Goal: Task Accomplishment & Management: Manage account settings

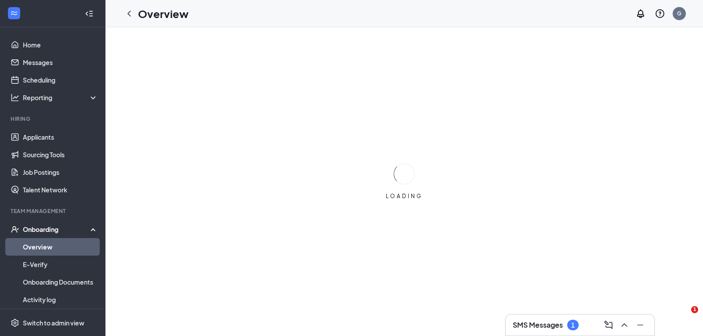
click at [550, 325] on h3 "SMS Messages" at bounding box center [538, 325] width 50 height 10
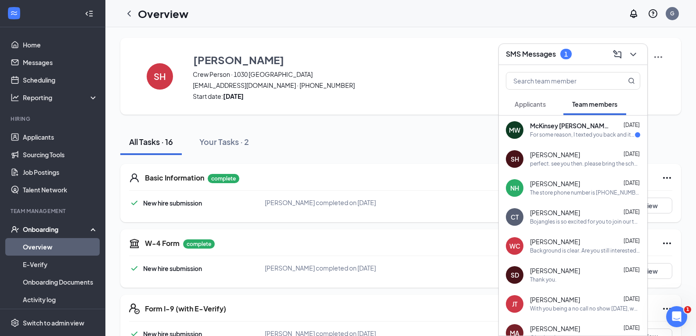
click at [567, 131] on div "For some reason, I texted you back and it never sent. It was still topped up. A…" at bounding box center [582, 134] width 105 height 7
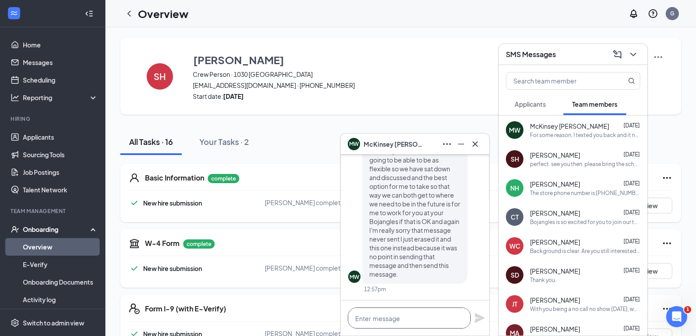
click at [383, 320] on textarea at bounding box center [409, 318] width 123 height 21
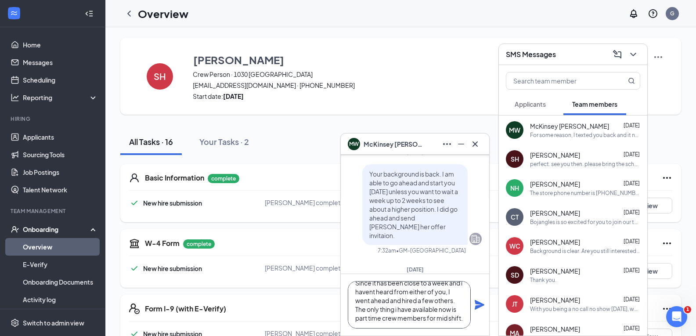
scroll to position [18, 0]
type textarea "Since it has been close to a week and i havent heard from either of you, I went…"
click at [481, 304] on icon "Plane" at bounding box center [480, 305] width 10 height 10
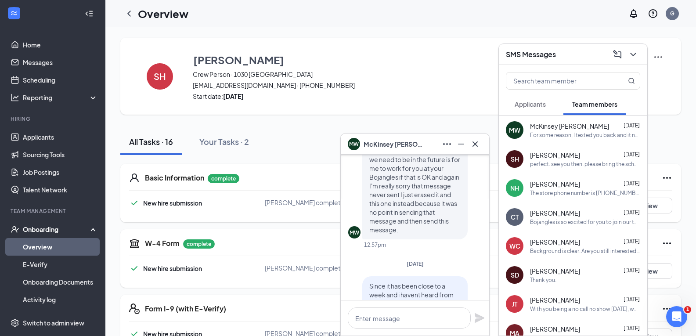
scroll to position [-95, 0]
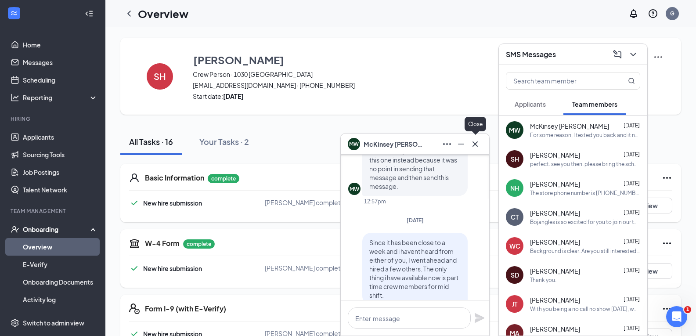
click at [477, 145] on icon "Cross" at bounding box center [475, 144] width 11 height 11
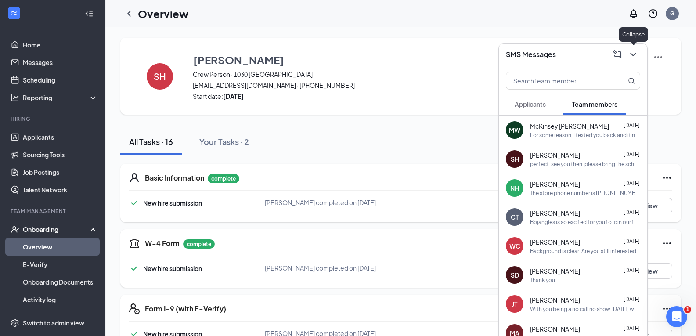
click at [636, 56] on icon "ChevronDown" at bounding box center [633, 54] width 11 height 11
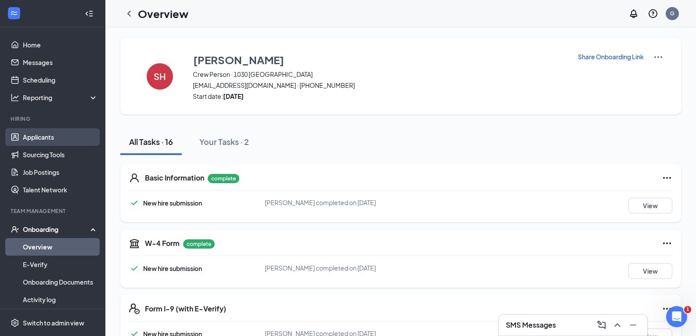
click at [26, 141] on link "Applicants" at bounding box center [60, 137] width 75 height 18
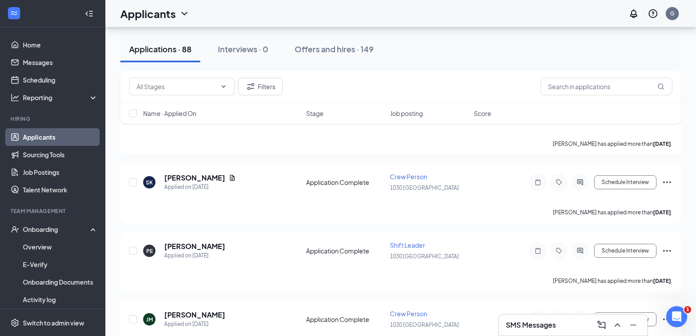
scroll to position [703, 0]
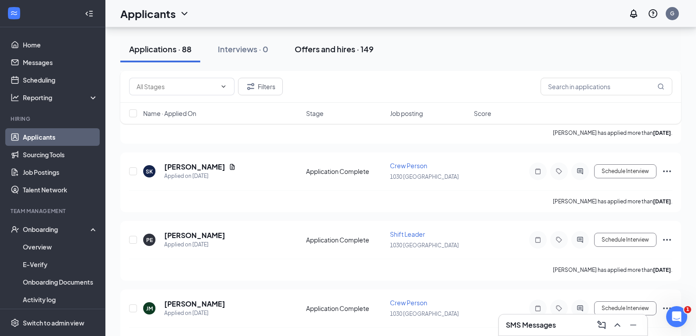
click at [337, 50] on div "Offers and hires · 149" at bounding box center [334, 48] width 79 height 11
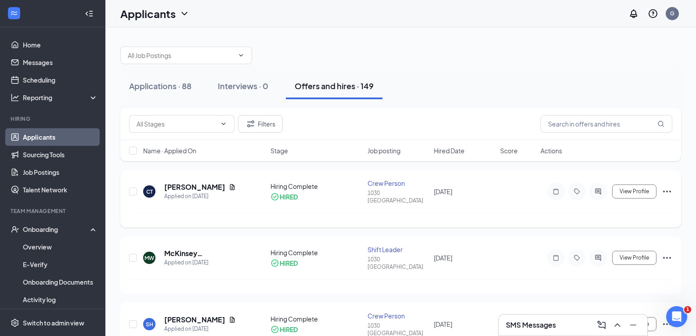
click at [664, 191] on icon "Ellipses" at bounding box center [667, 192] width 8 height 2
click at [620, 207] on p "[PERSON_NAME] not hired" at bounding box center [628, 212] width 76 height 18
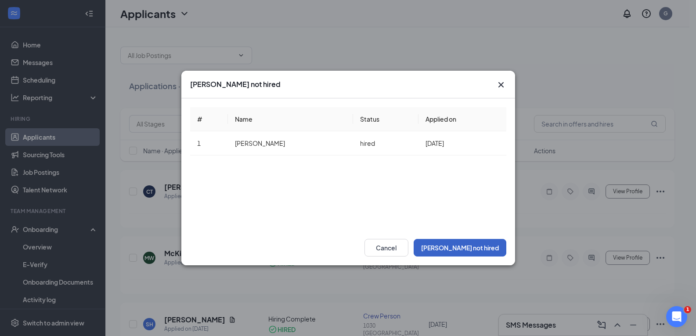
click at [499, 246] on button "[PERSON_NAME] not hired" at bounding box center [460, 248] width 93 height 18
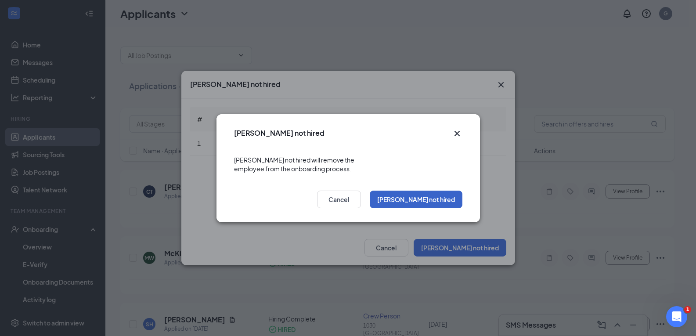
click at [457, 197] on button "[PERSON_NAME] not hired" at bounding box center [416, 200] width 93 height 18
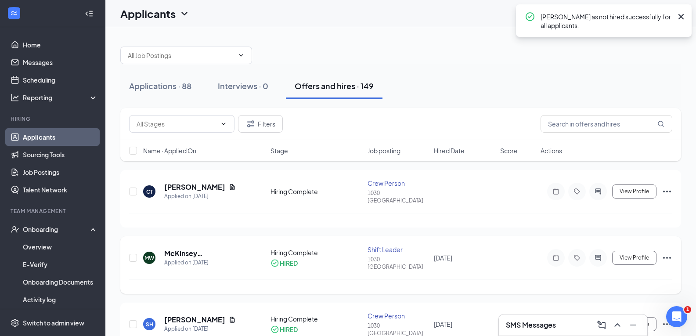
click at [669, 253] on icon "Ellipses" at bounding box center [667, 258] width 11 height 11
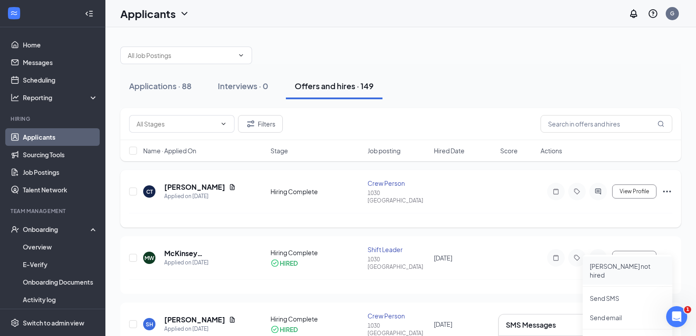
click at [610, 267] on p "[PERSON_NAME] not hired" at bounding box center [628, 271] width 76 height 18
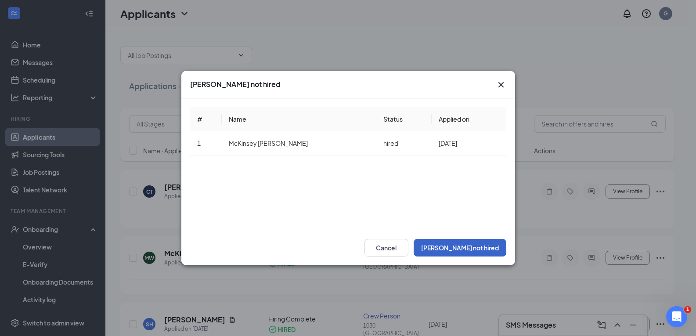
click at [484, 248] on button "[PERSON_NAME] not hired" at bounding box center [460, 248] width 93 height 18
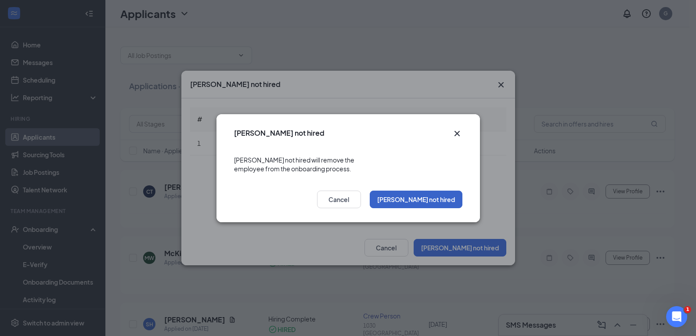
click at [434, 191] on button "[PERSON_NAME] not hired" at bounding box center [416, 200] width 93 height 18
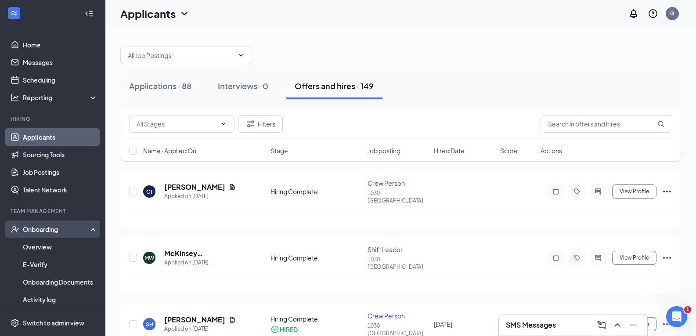
click at [62, 234] on div "Onboarding" at bounding box center [57, 229] width 68 height 9
click at [58, 227] on div "Onboarding" at bounding box center [57, 229] width 68 height 9
click at [54, 246] on link "Overview" at bounding box center [60, 247] width 75 height 18
